Goal: Task Accomplishment & Management: Manage account settings

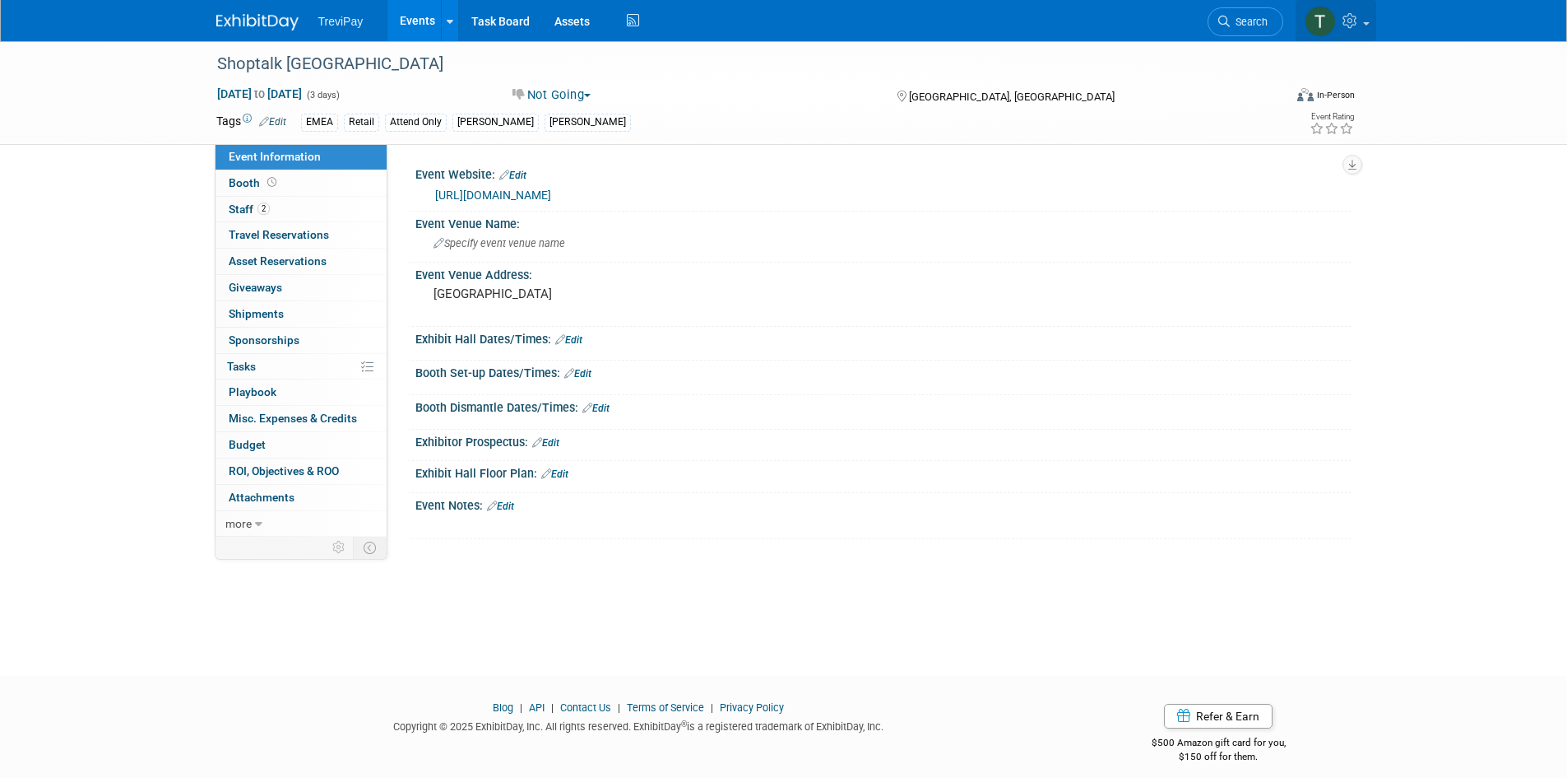
click at [1359, 24] on icon at bounding box center [1352, 20] width 19 height 15
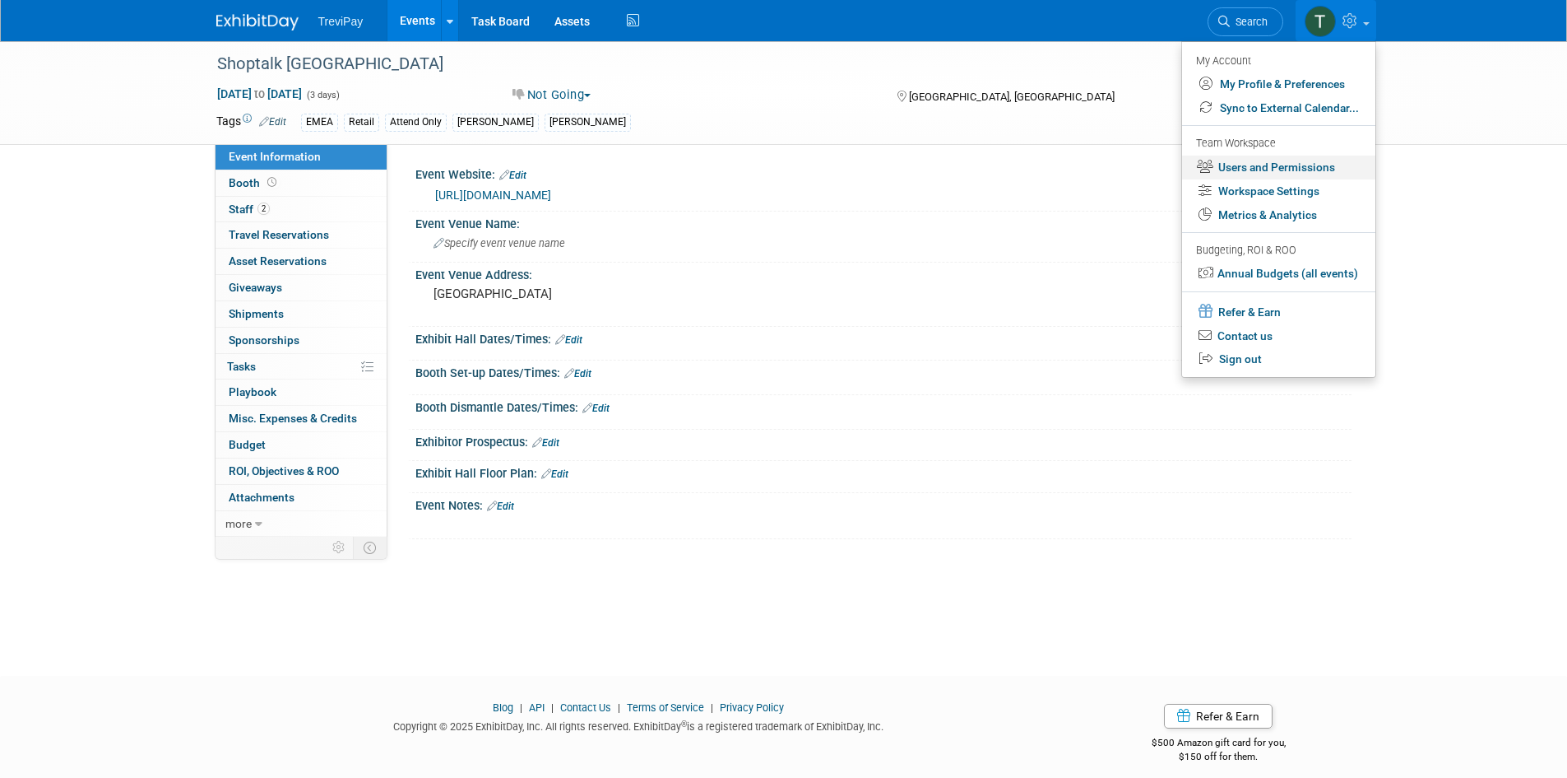
click at [1257, 172] on link "Users and Permissions" at bounding box center [1278, 168] width 193 height 24
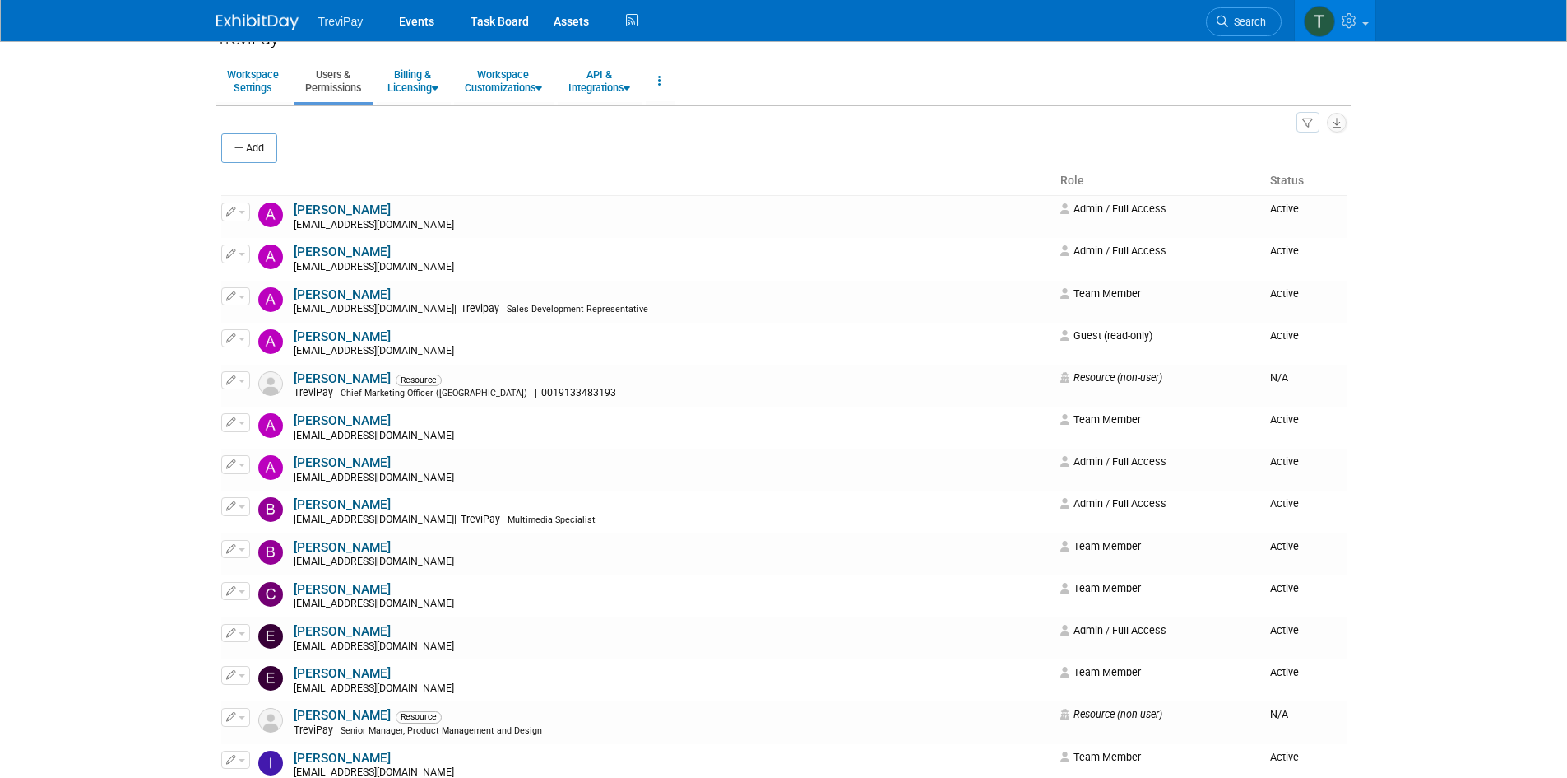
scroll to position [82, 0]
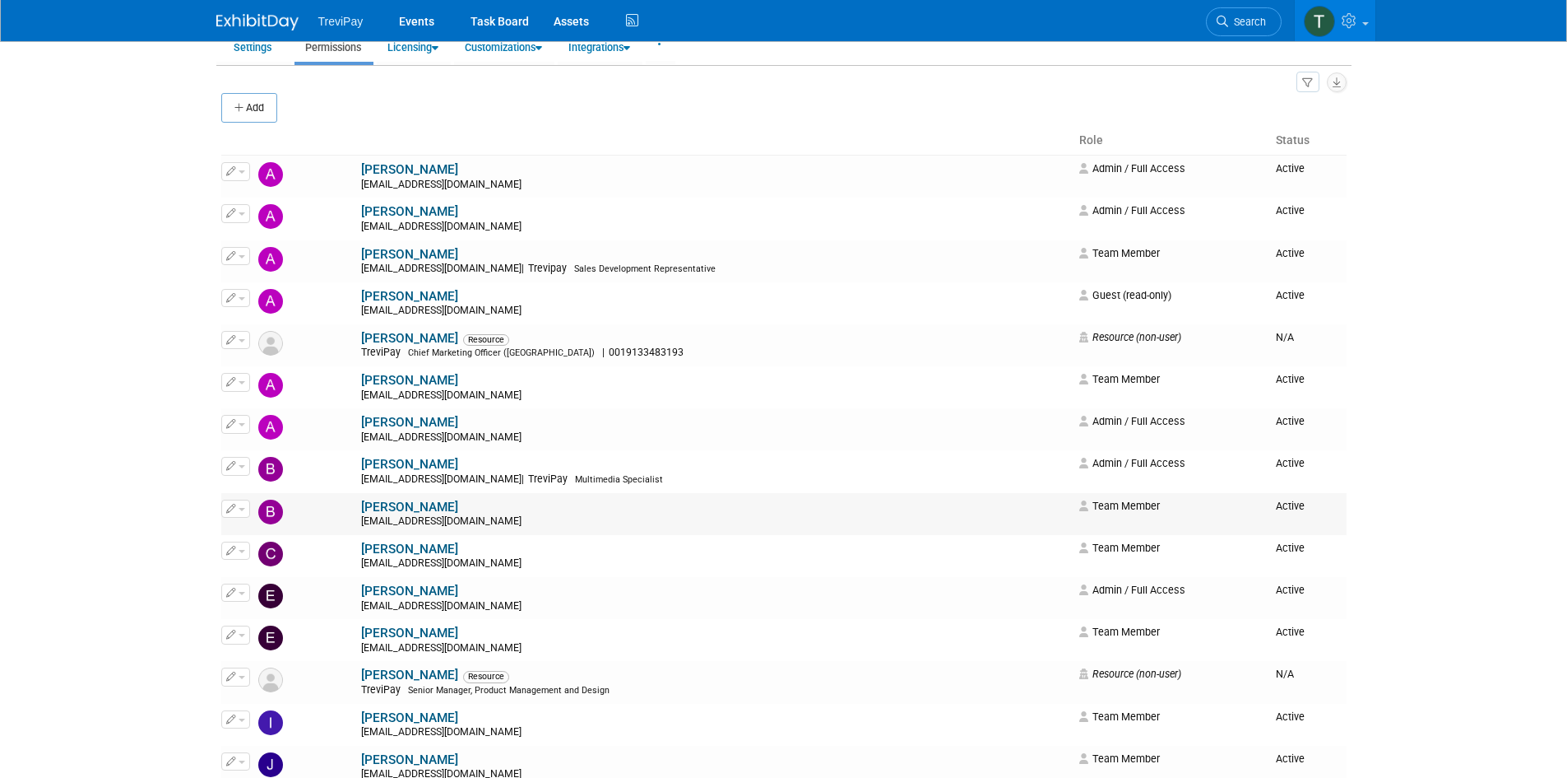
click at [246, 510] on button "button" at bounding box center [235, 508] width 29 height 18
click at [361, 505] on link "[PERSON_NAME]" at bounding box center [409, 506] width 97 height 15
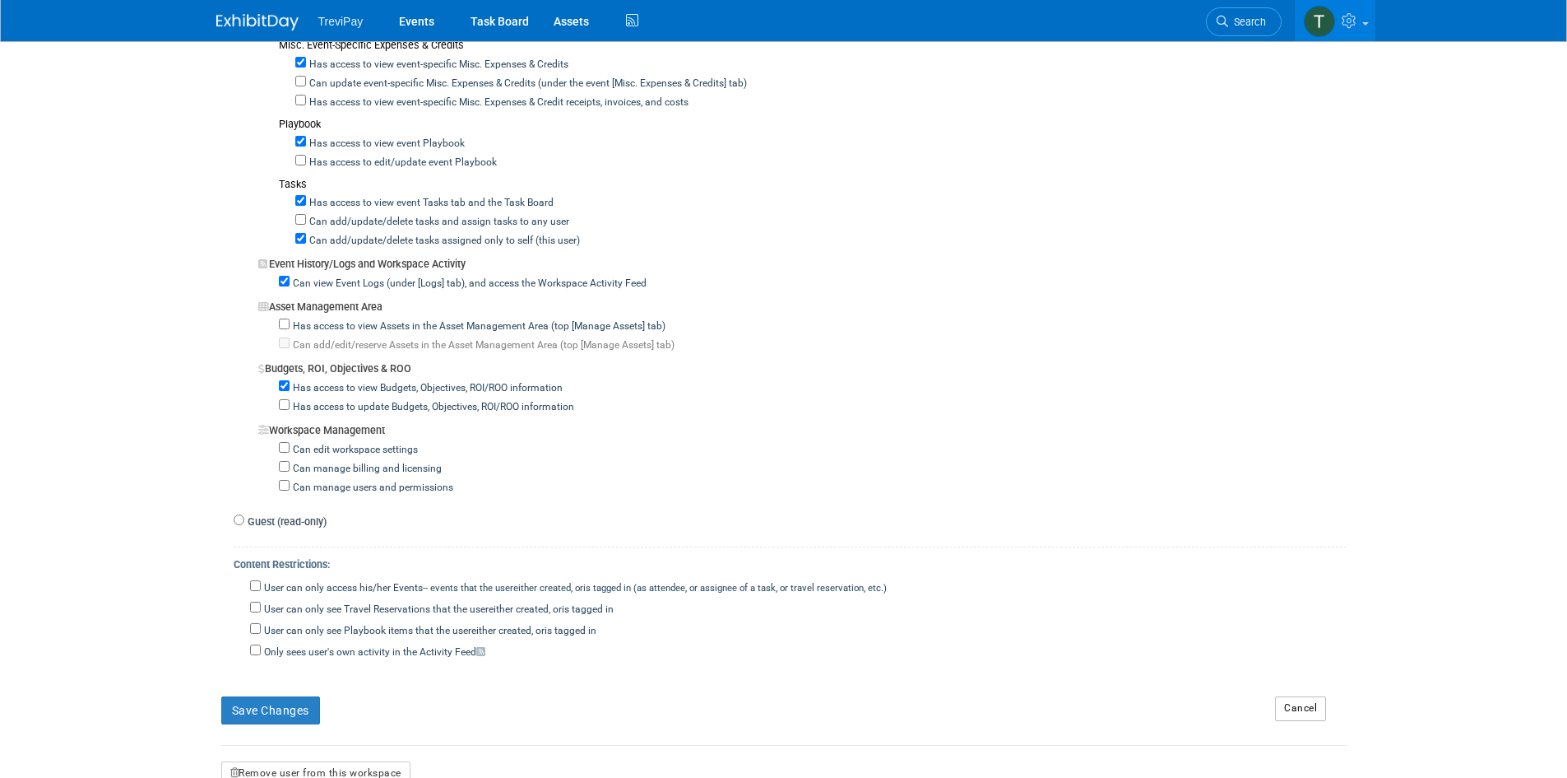
scroll to position [1399, 0]
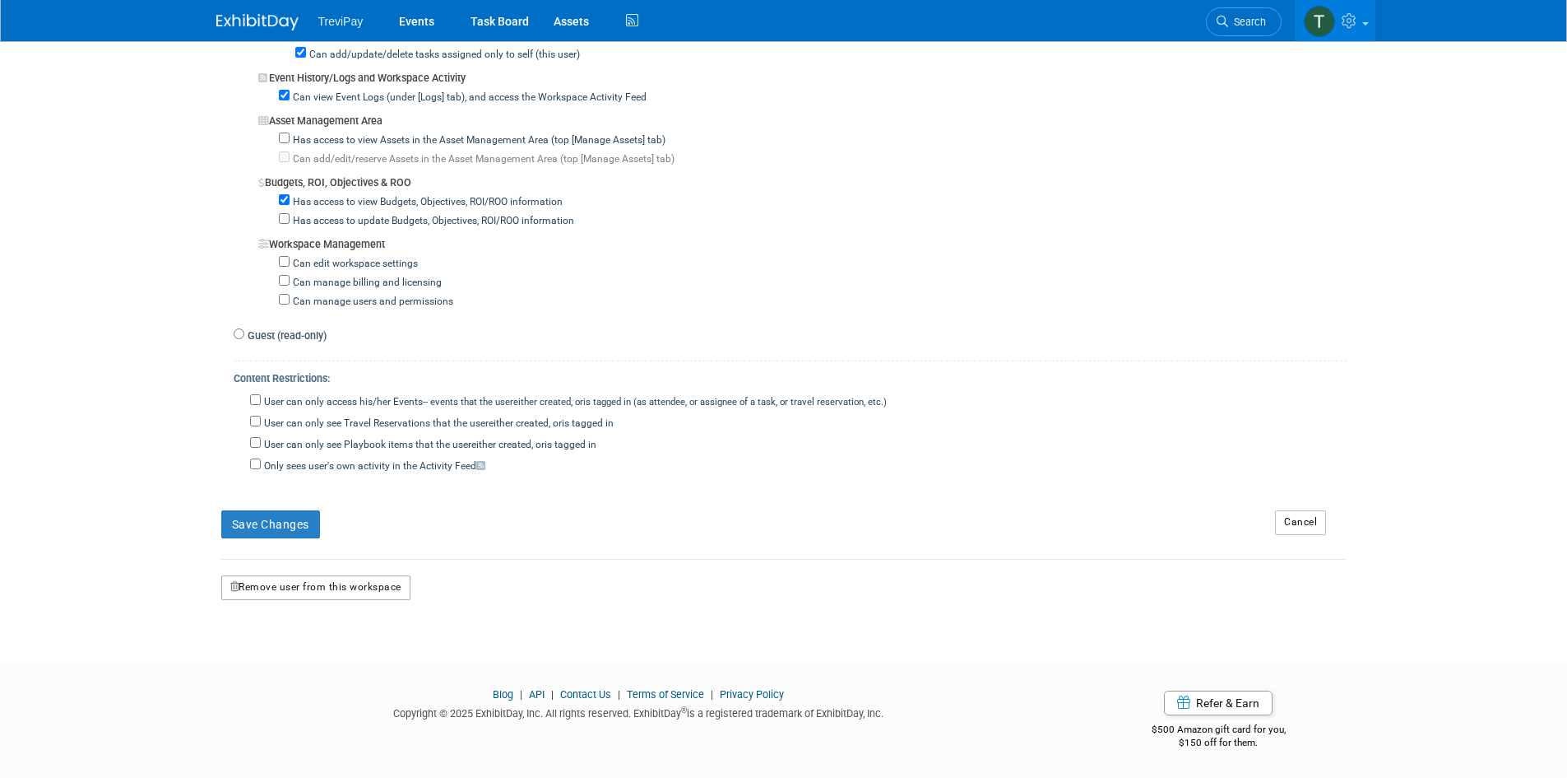
click at [354, 592] on button "Remove user from this workspace" at bounding box center [315, 587] width 189 height 25
click at [313, 660] on link "Yes" at bounding box center [297, 657] width 49 height 26
